Goal: Task Accomplishment & Management: Use online tool/utility

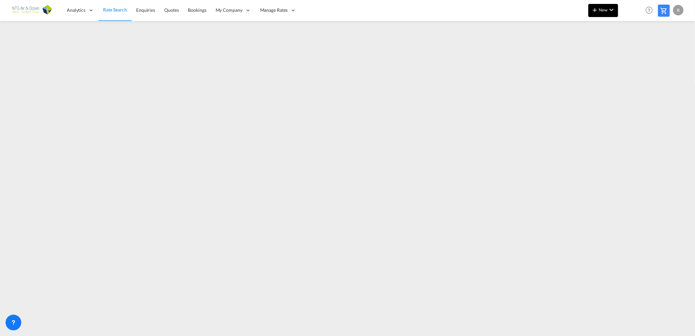
click at [597, 13] on md-icon "icon-plus 400-fg" at bounding box center [595, 10] width 8 height 8
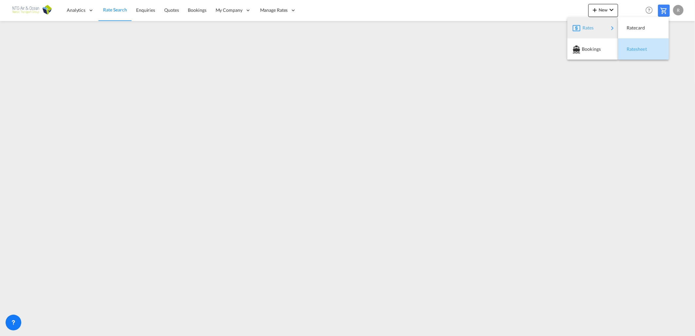
click at [631, 48] on span "Ratesheet" at bounding box center [630, 49] width 7 height 13
click at [121, 8] on span "Rate Search" at bounding box center [115, 10] width 24 height 6
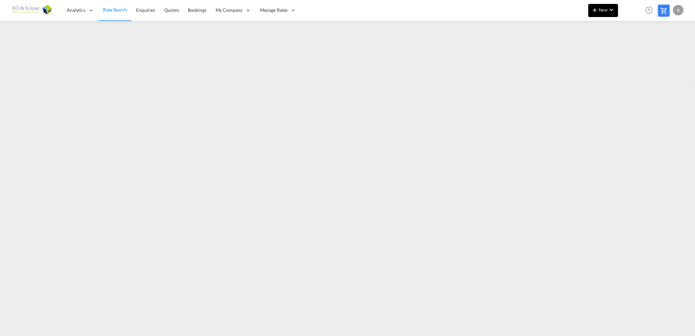
click at [600, 9] on span "New" at bounding box center [603, 9] width 25 height 5
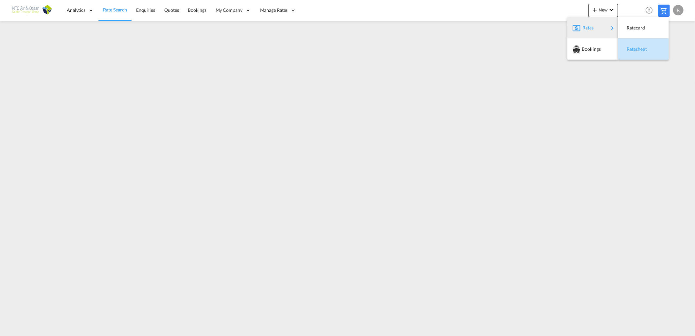
click at [632, 46] on span "Ratesheet" at bounding box center [630, 49] width 7 height 13
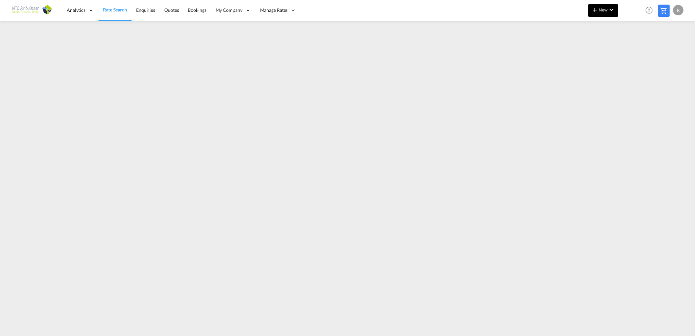
click at [597, 11] on md-icon "icon-plus 400-fg" at bounding box center [595, 10] width 8 height 8
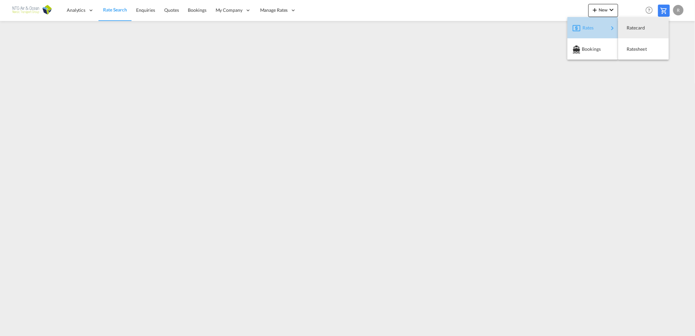
click at [602, 28] on div "Rates" at bounding box center [596, 28] width 26 height 16
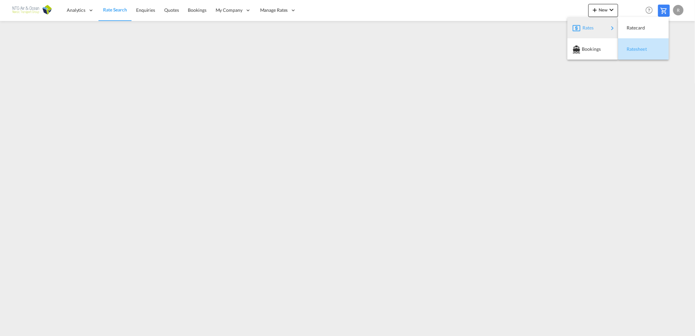
click at [634, 50] on span "Ratesheet" at bounding box center [630, 49] width 7 height 13
